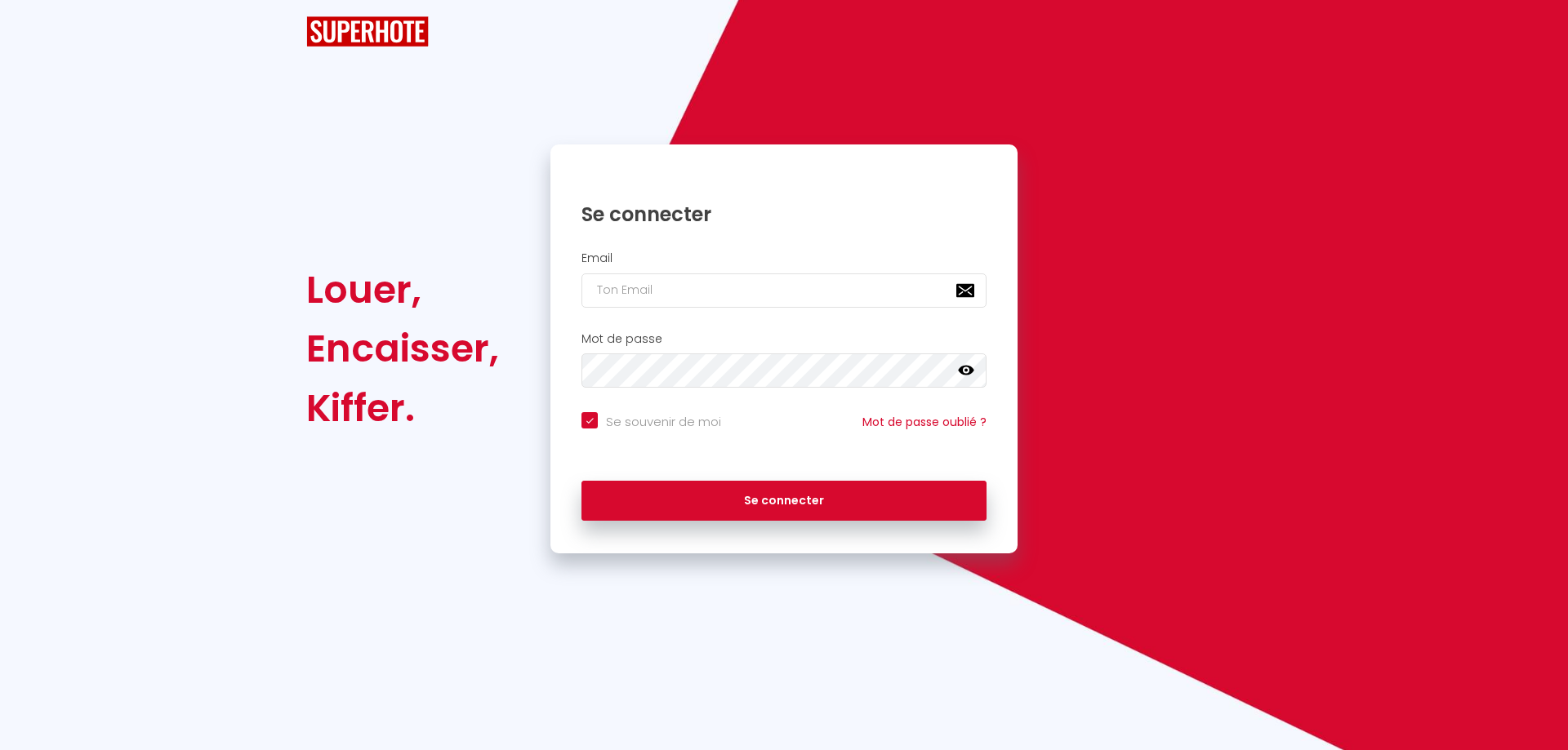
checkbox input "true"
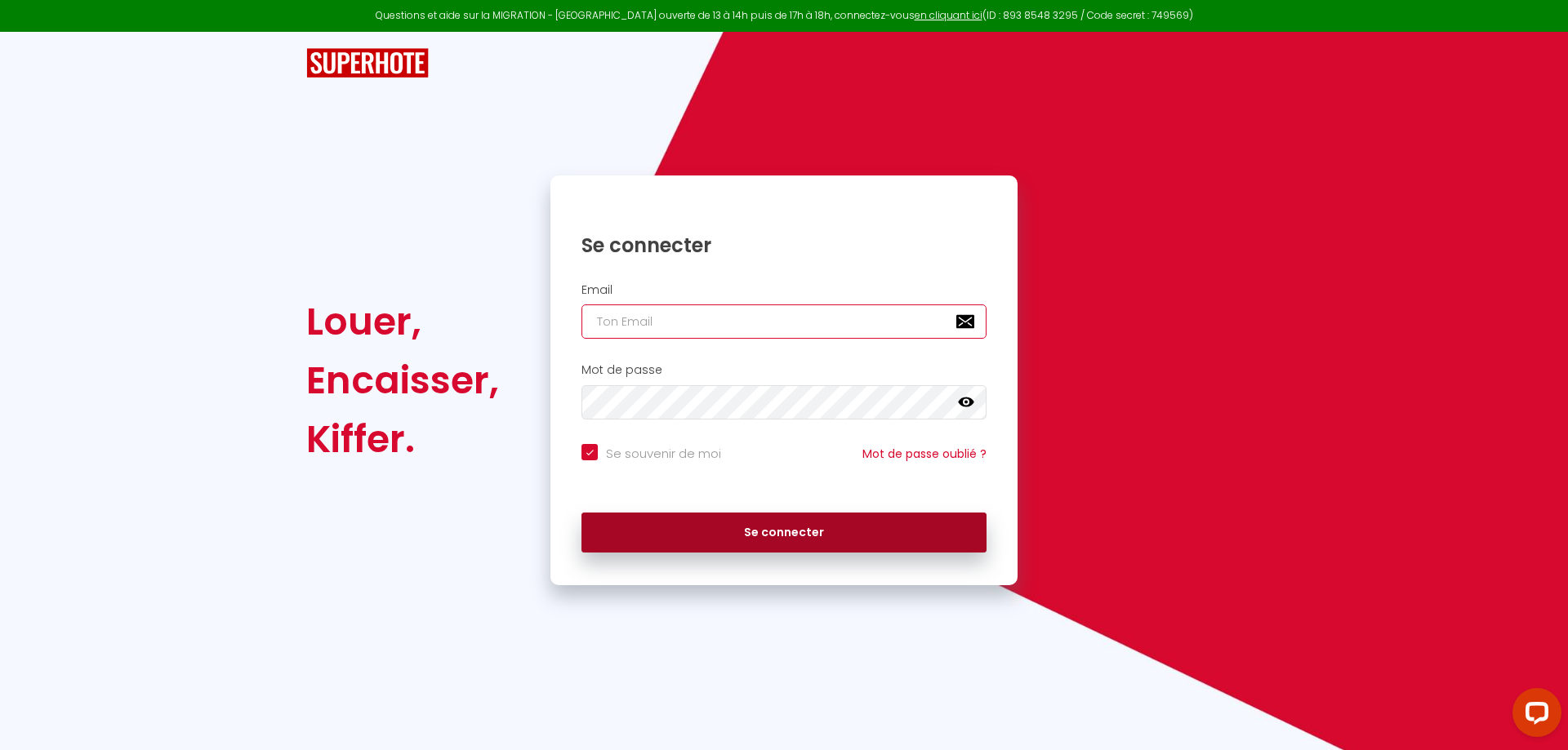
type input "[EMAIL_ADDRESS][DOMAIN_NAME]"
click at [815, 539] on button "Se connecter" at bounding box center [784, 533] width 405 height 41
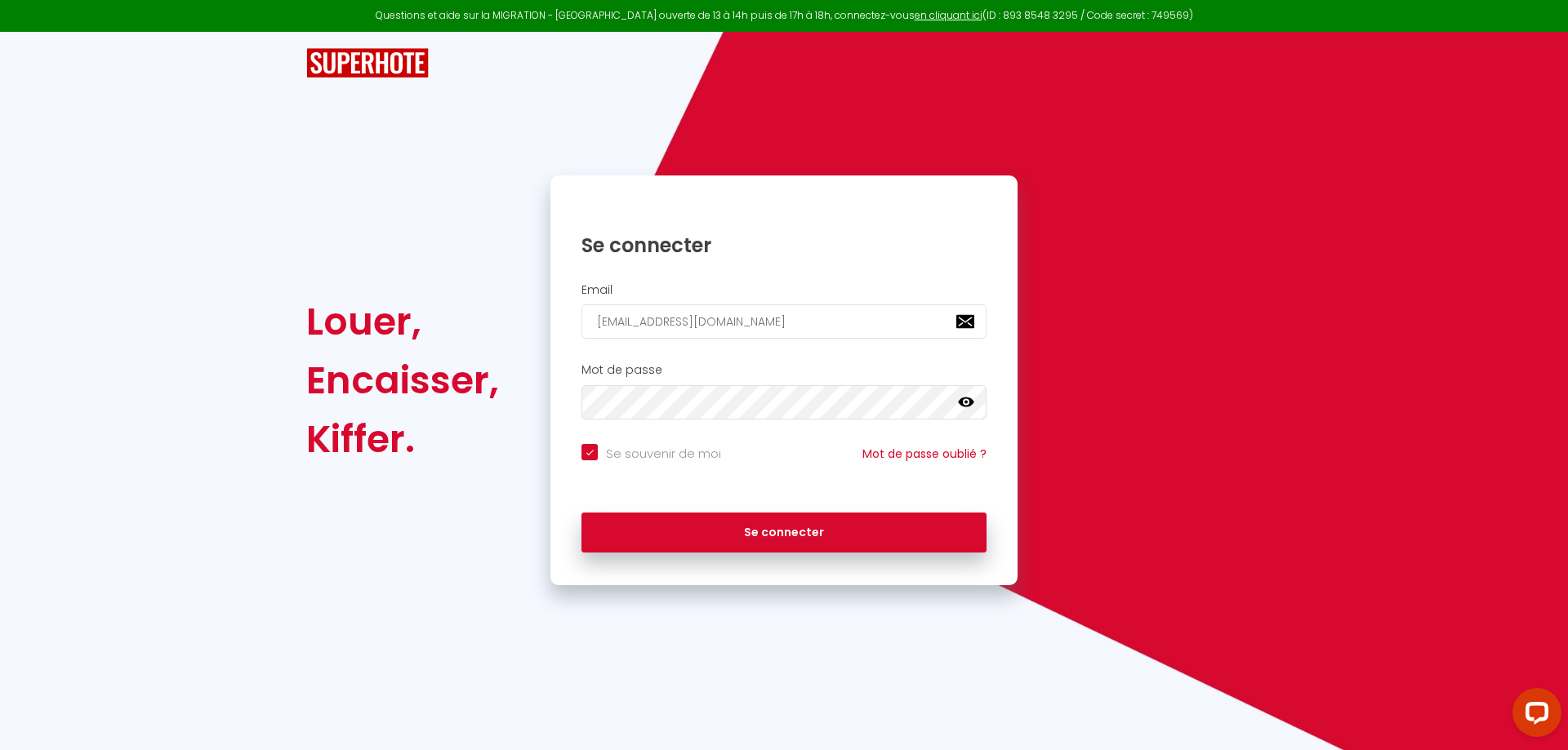
checkbox input "true"
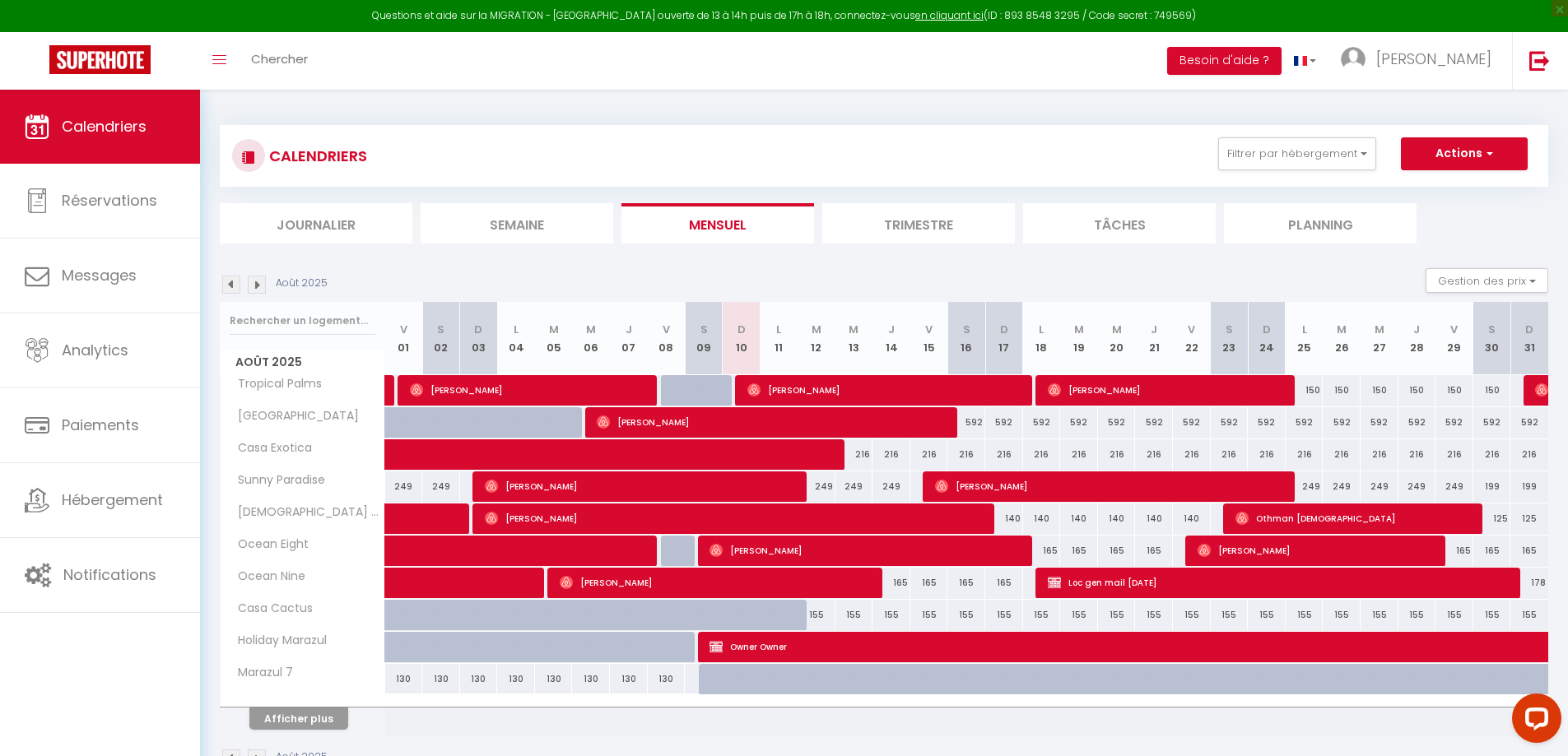
click at [1287, 230] on li "Planning" at bounding box center [1320, 223] width 193 height 40
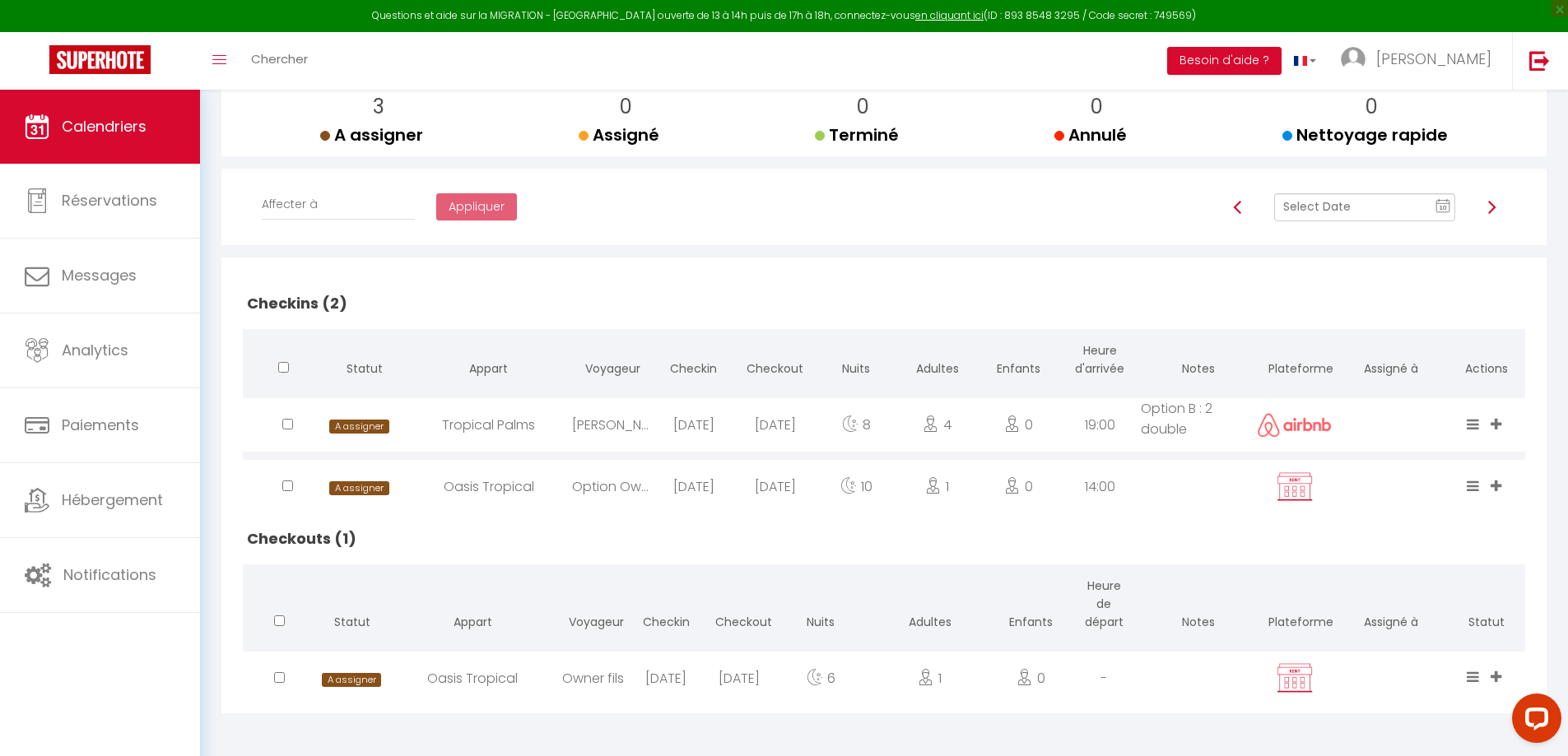
scroll to position [212, 0]
click at [1492, 210] on img at bounding box center [1492, 206] width 13 height 13
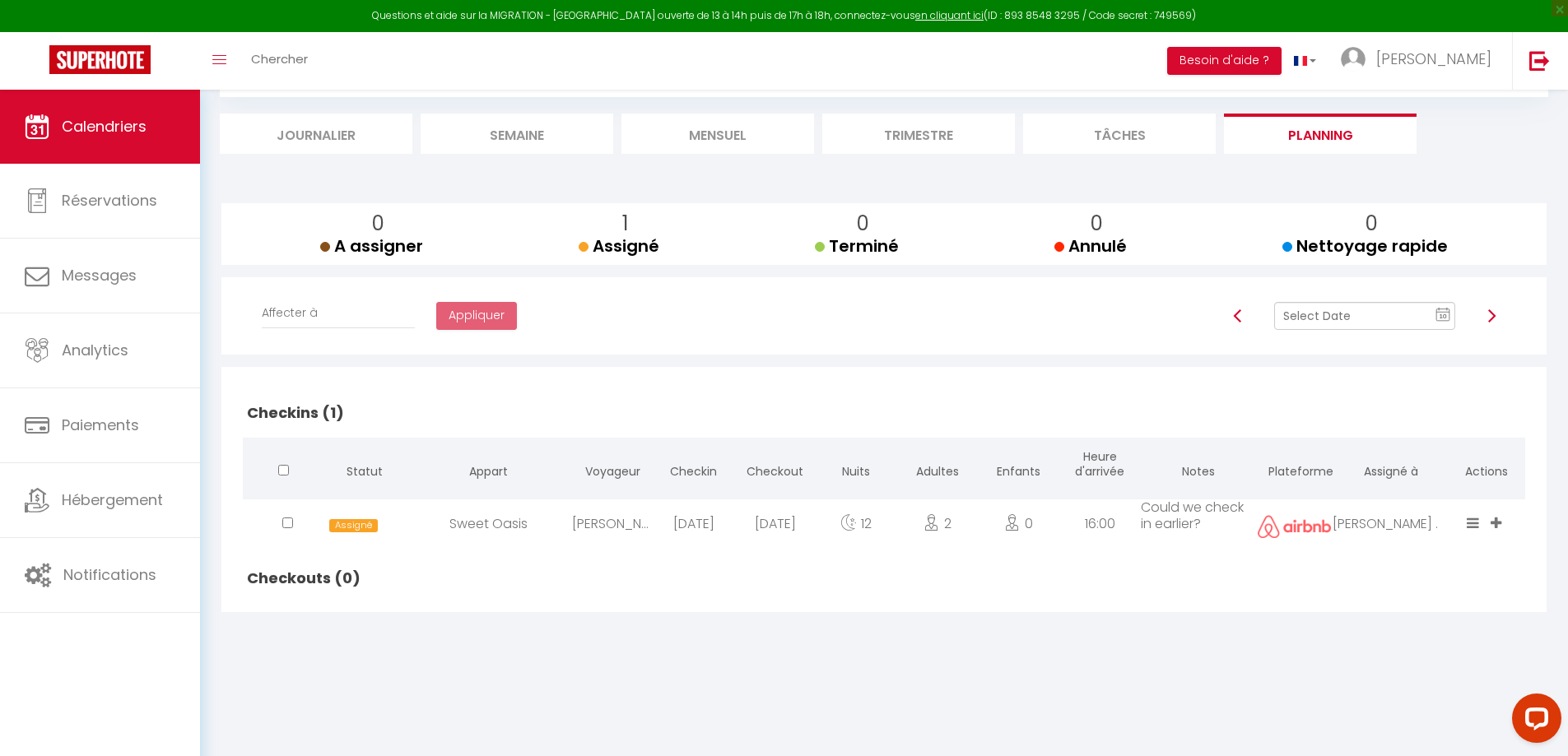
scroll to position [89, 0]
click at [1494, 316] on img at bounding box center [1492, 316] width 13 height 13
checkbox input "false"
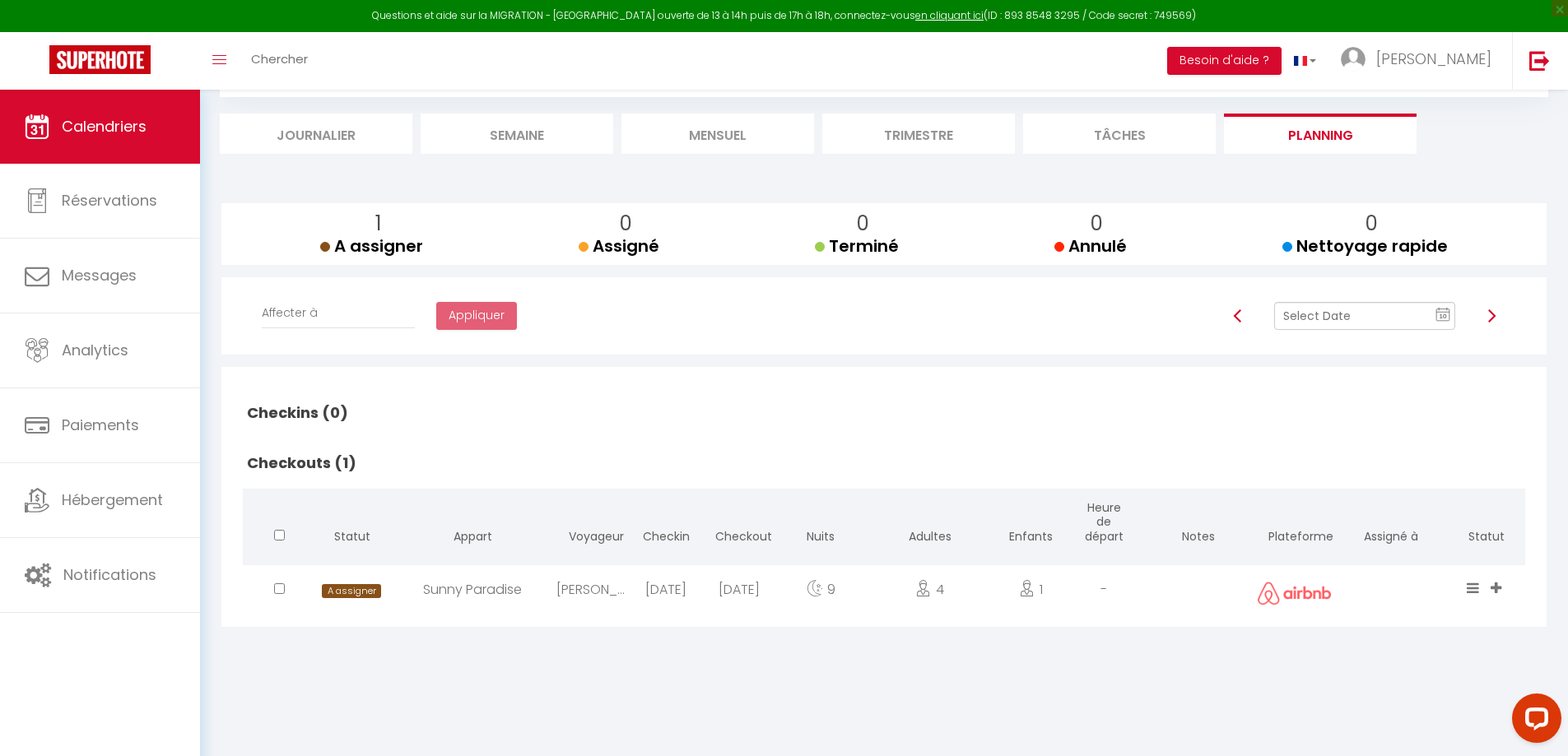
click at [1494, 316] on img at bounding box center [1492, 316] width 13 height 13
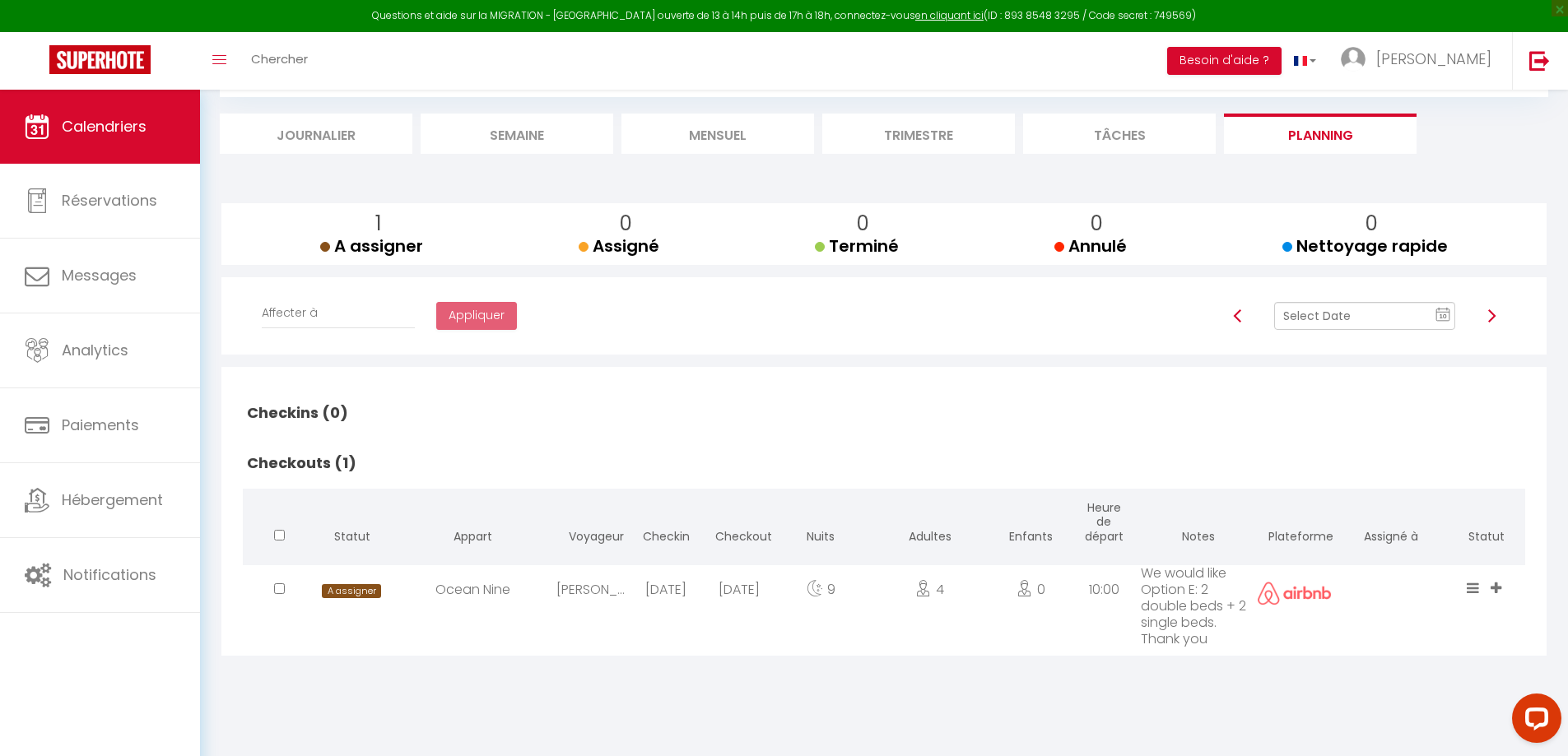
click at [1494, 316] on img at bounding box center [1492, 316] width 13 height 13
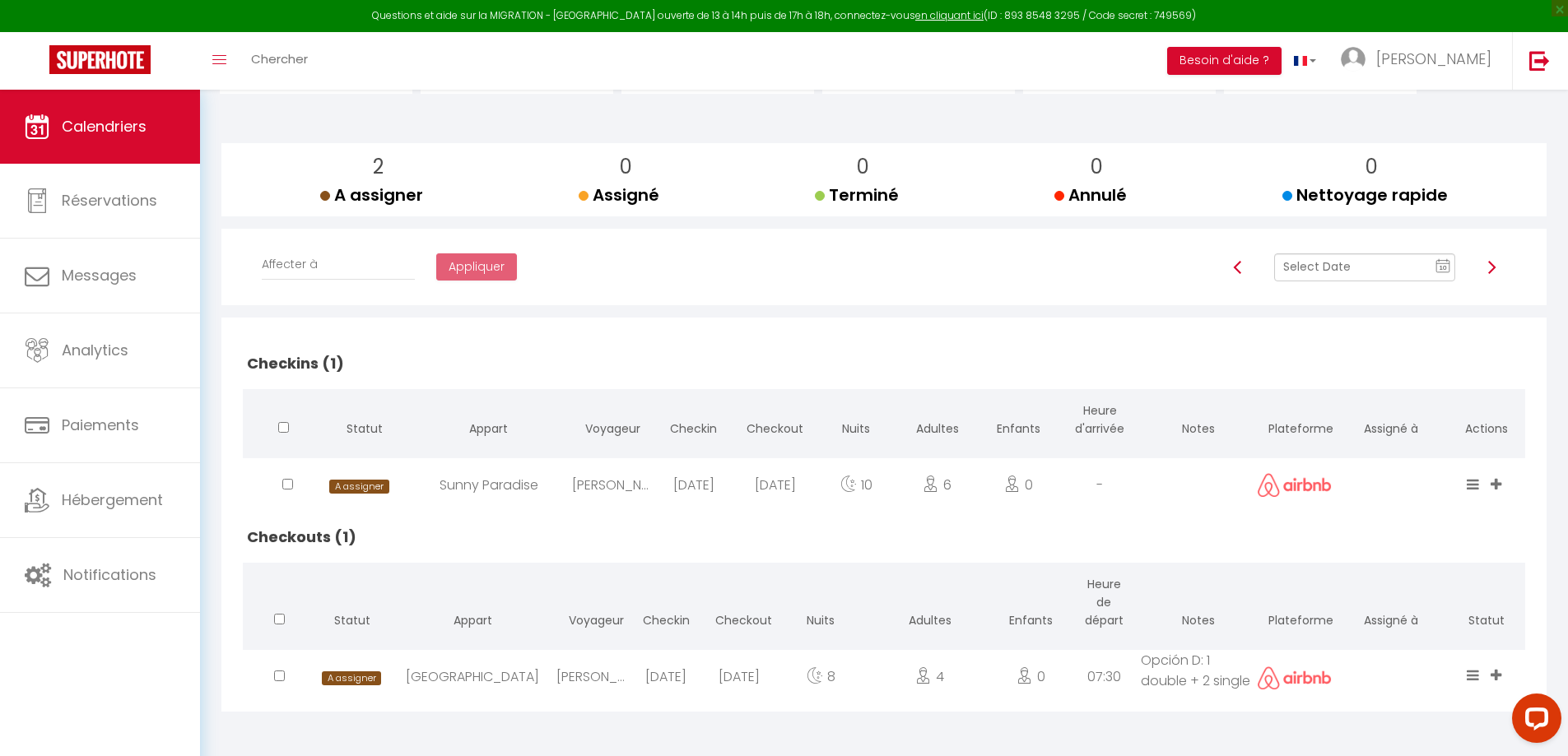
click at [1488, 265] on img at bounding box center [1492, 268] width 13 height 13
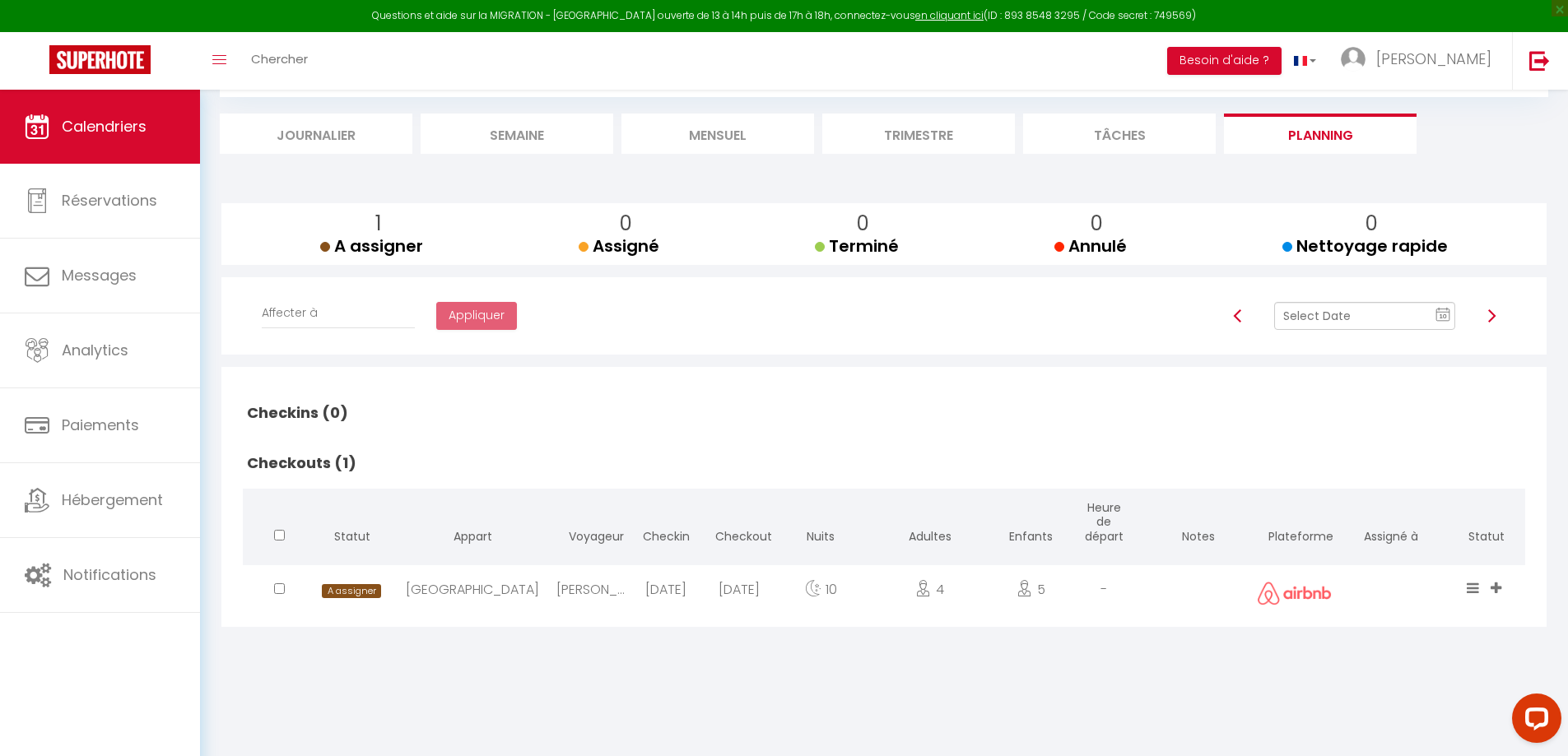
scroll to position [89, 0]
click at [1491, 317] on img at bounding box center [1492, 316] width 13 height 13
checkbox input "false"
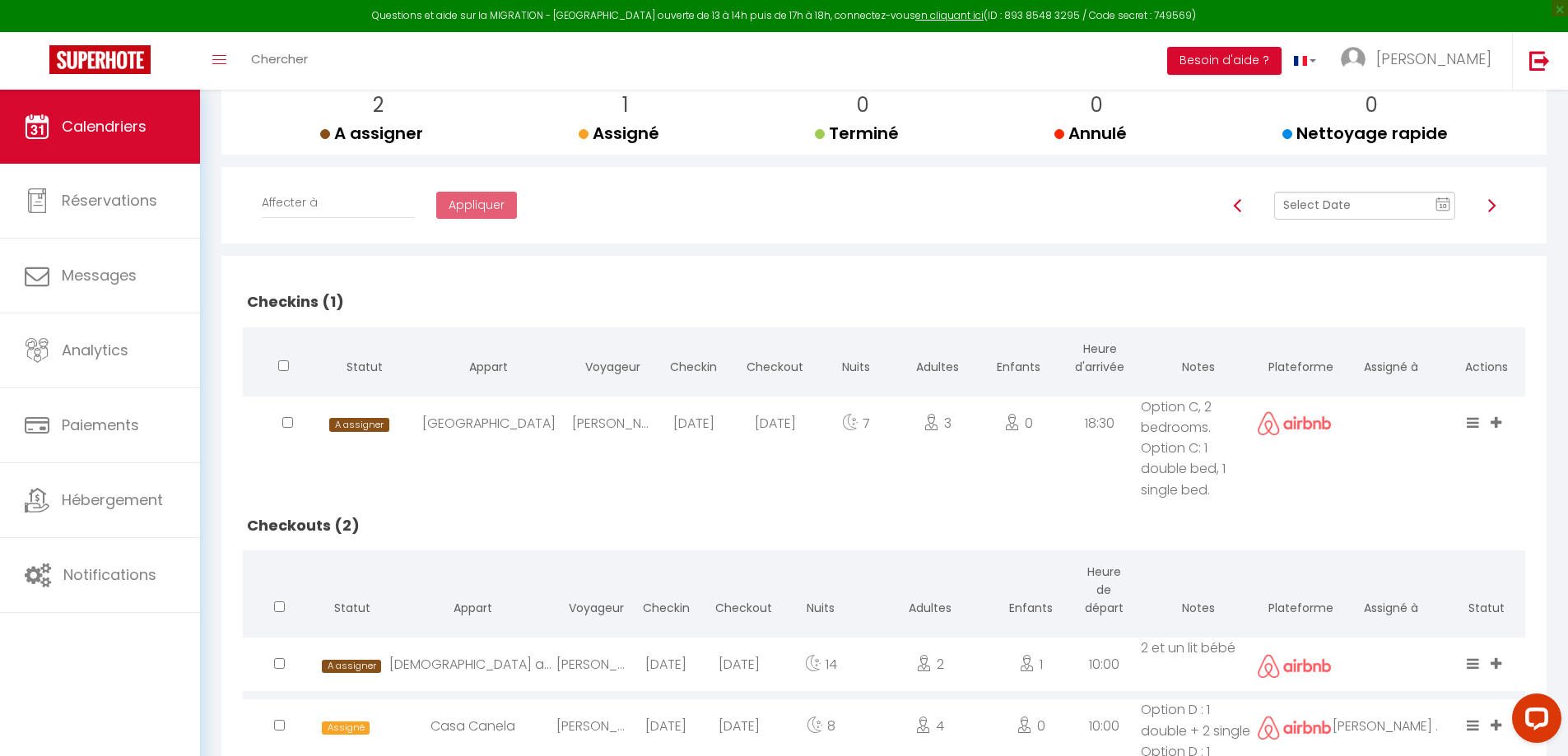
scroll to position [291, 0]
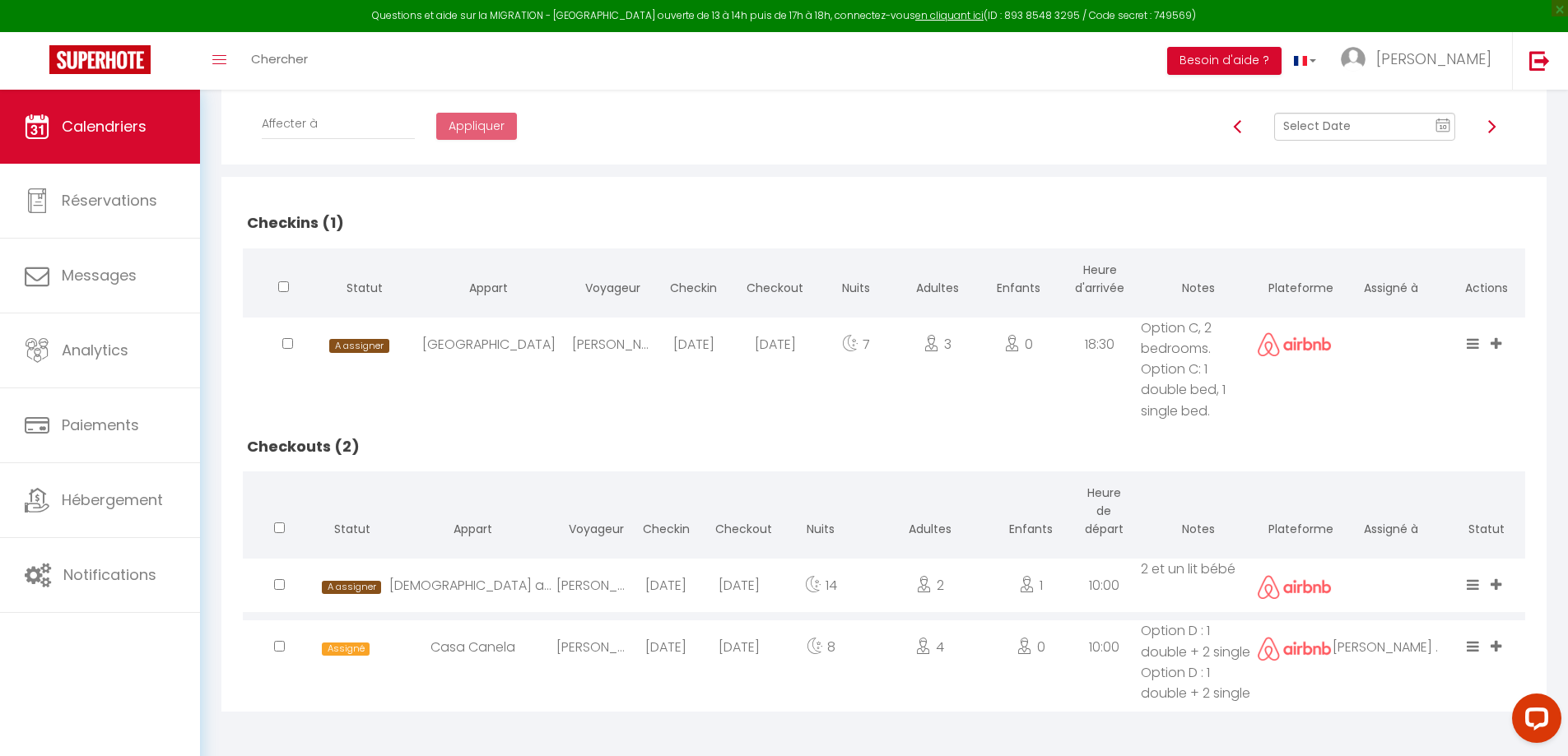
click at [1492, 126] on img at bounding box center [1492, 127] width 13 height 13
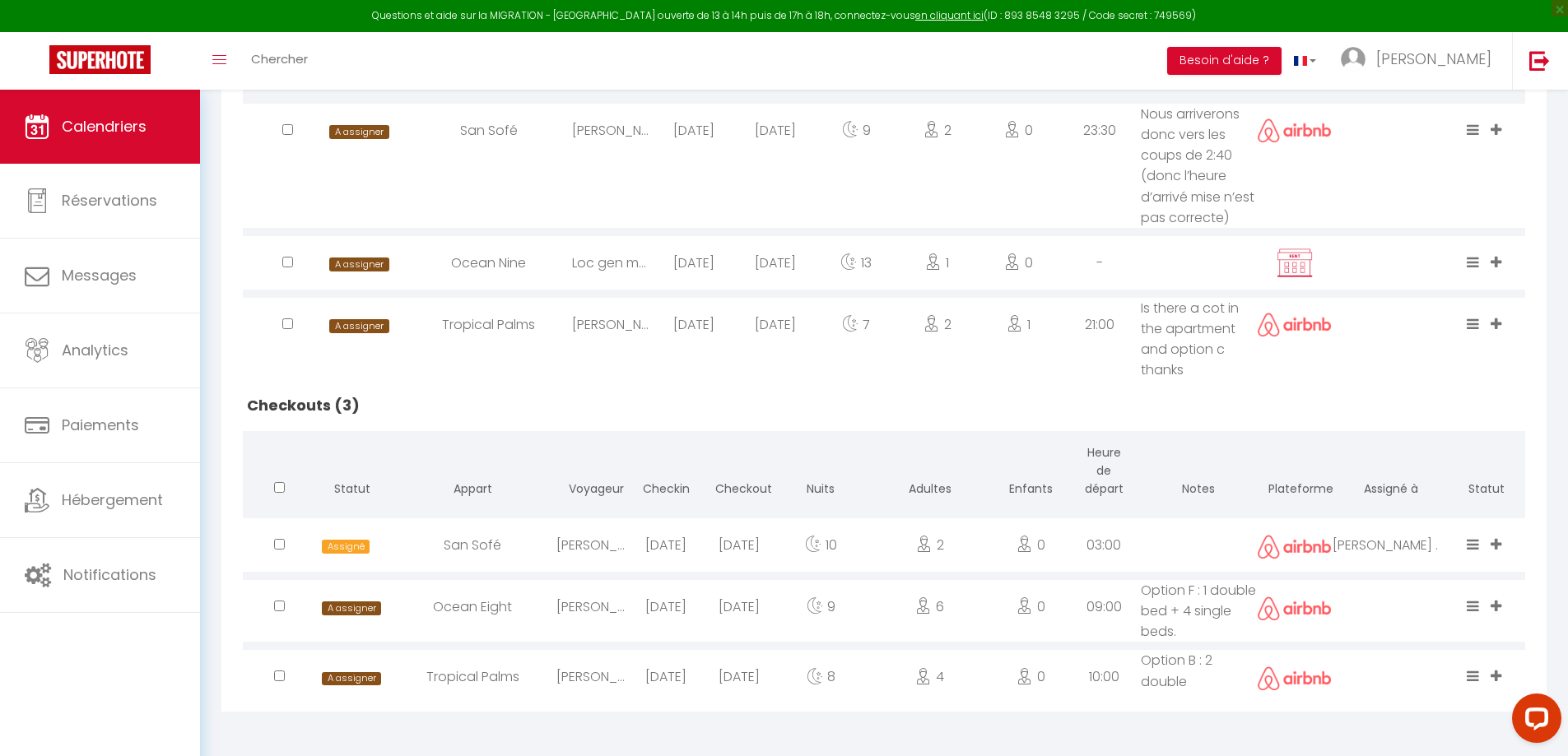
scroll to position [279, 0]
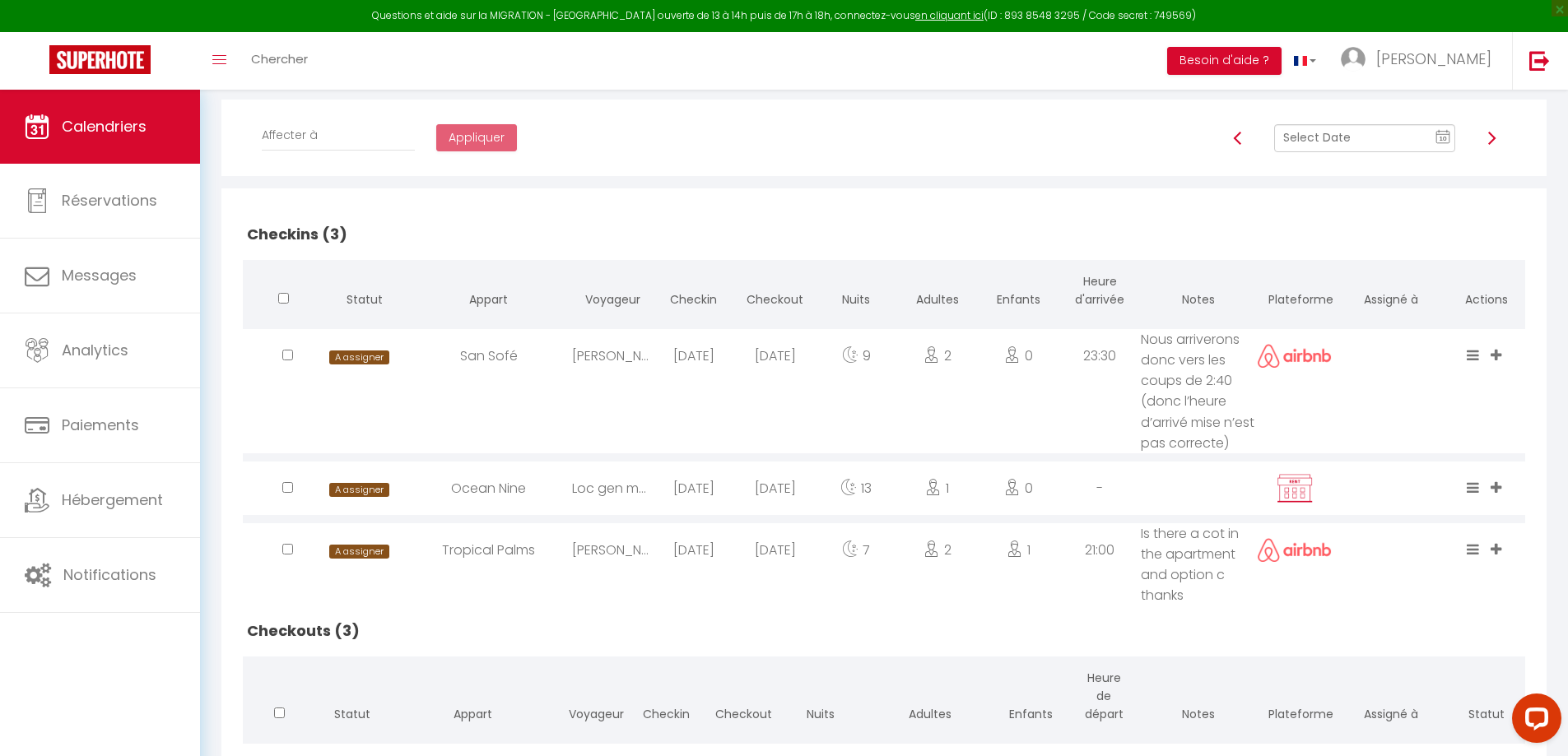
click at [1489, 140] on img at bounding box center [1492, 138] width 13 height 13
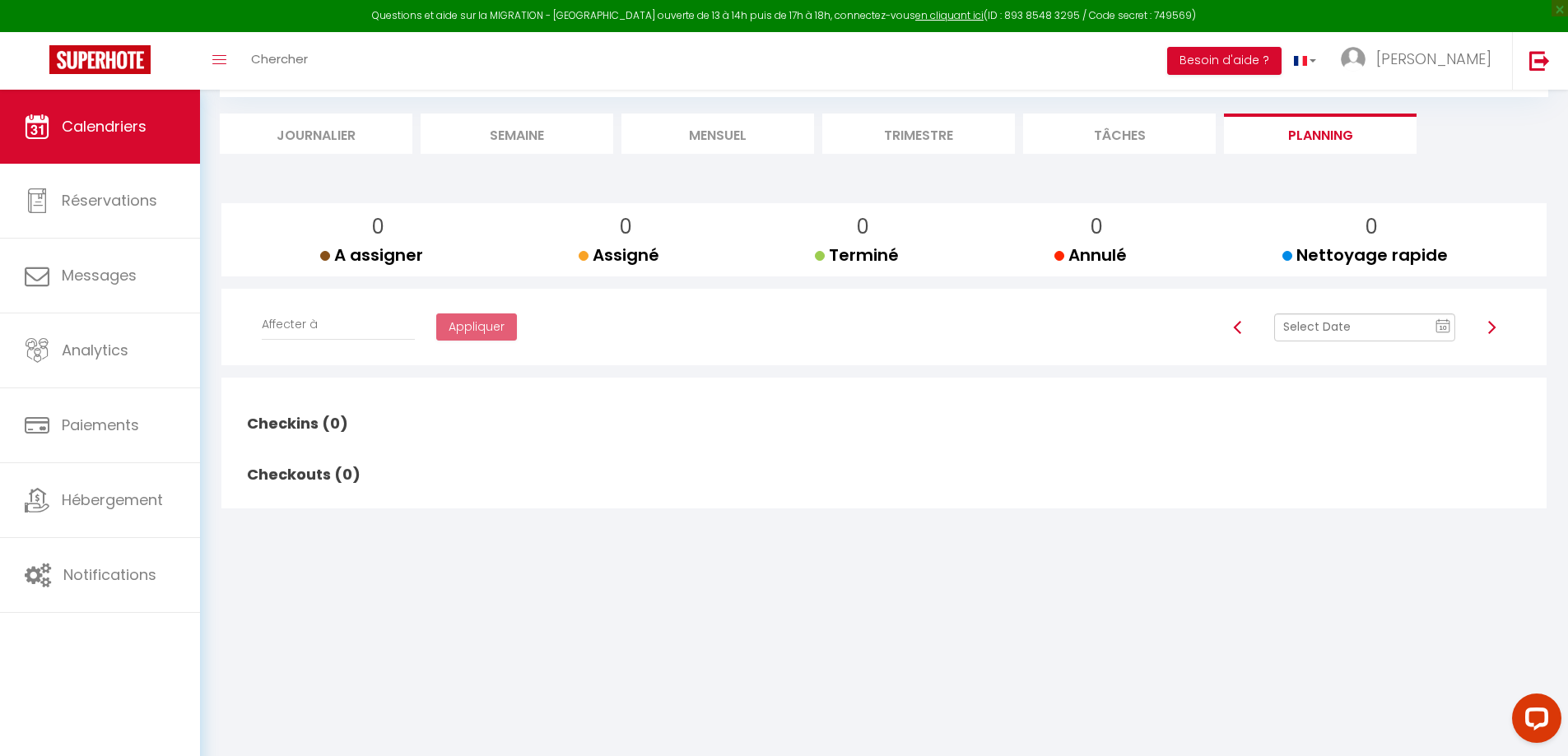
scroll to position [89, 0]
click at [1492, 327] on img at bounding box center [1492, 328] width 13 height 13
checkbox input "false"
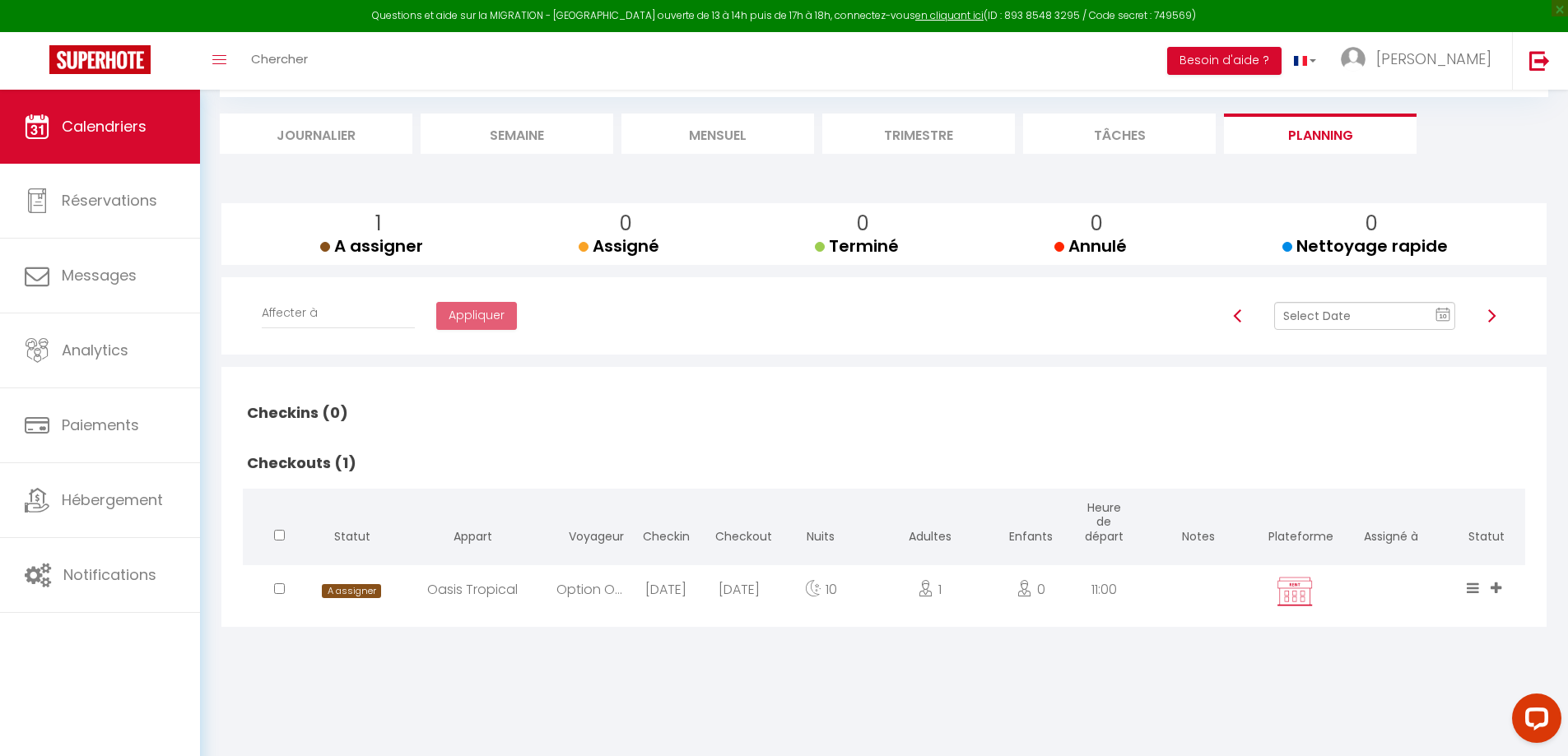
click at [1491, 314] on img at bounding box center [1492, 316] width 13 height 13
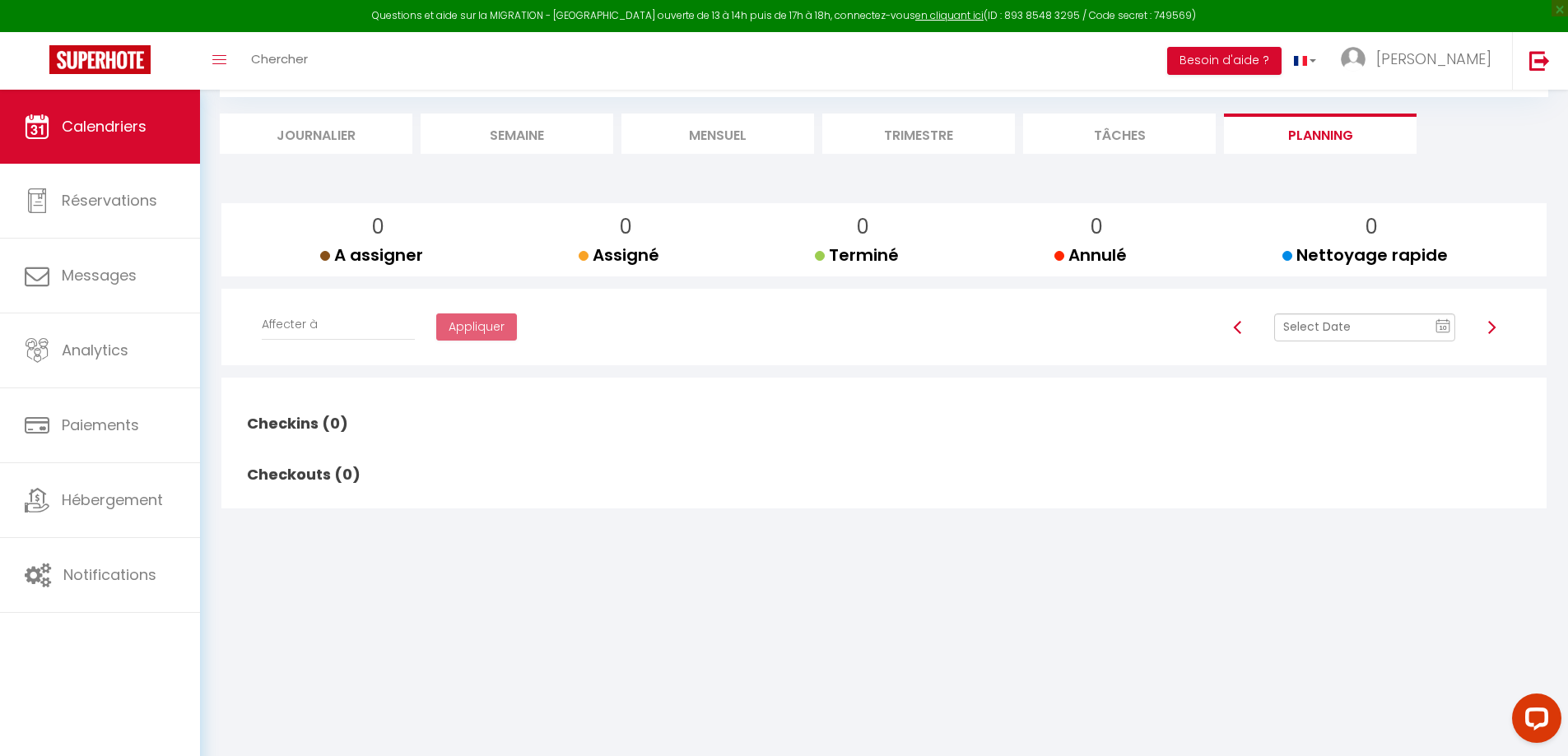
click at [1492, 320] on link at bounding box center [1492, 328] width 13 height 16
checkbox input "false"
